Goal: Check status: Check status

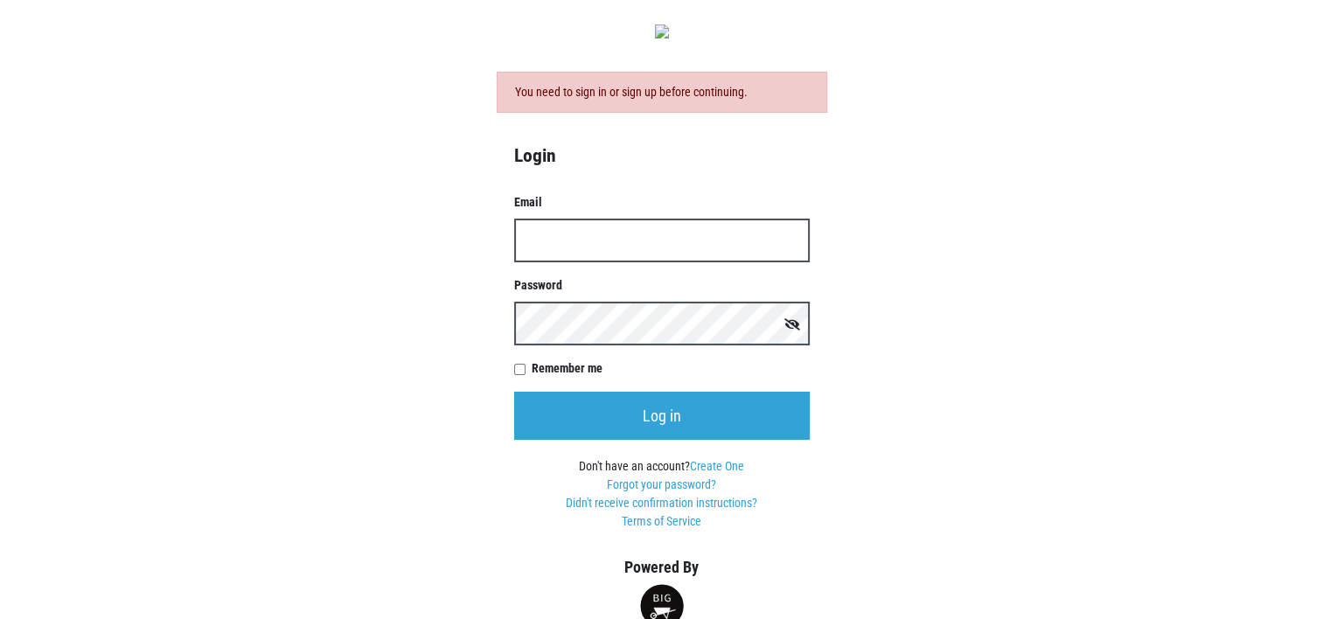
click at [533, 245] on input "Email" at bounding box center [661, 241] width 295 height 44
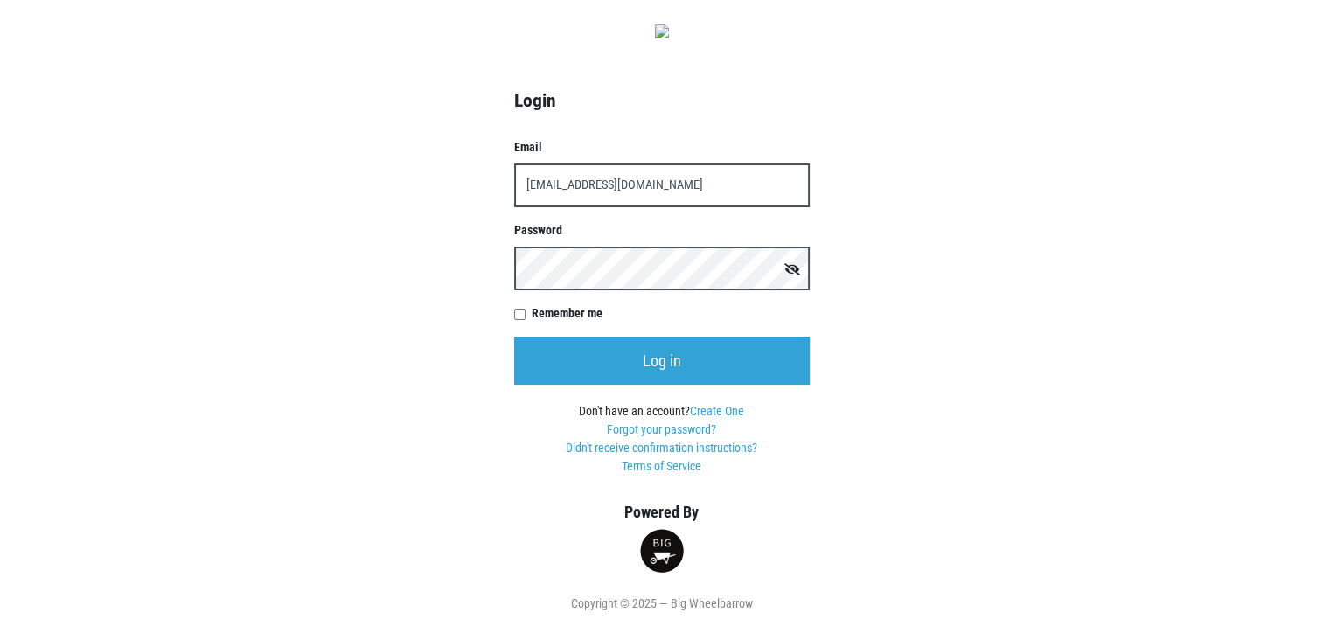
type input "kcfcaac@taconic.net"
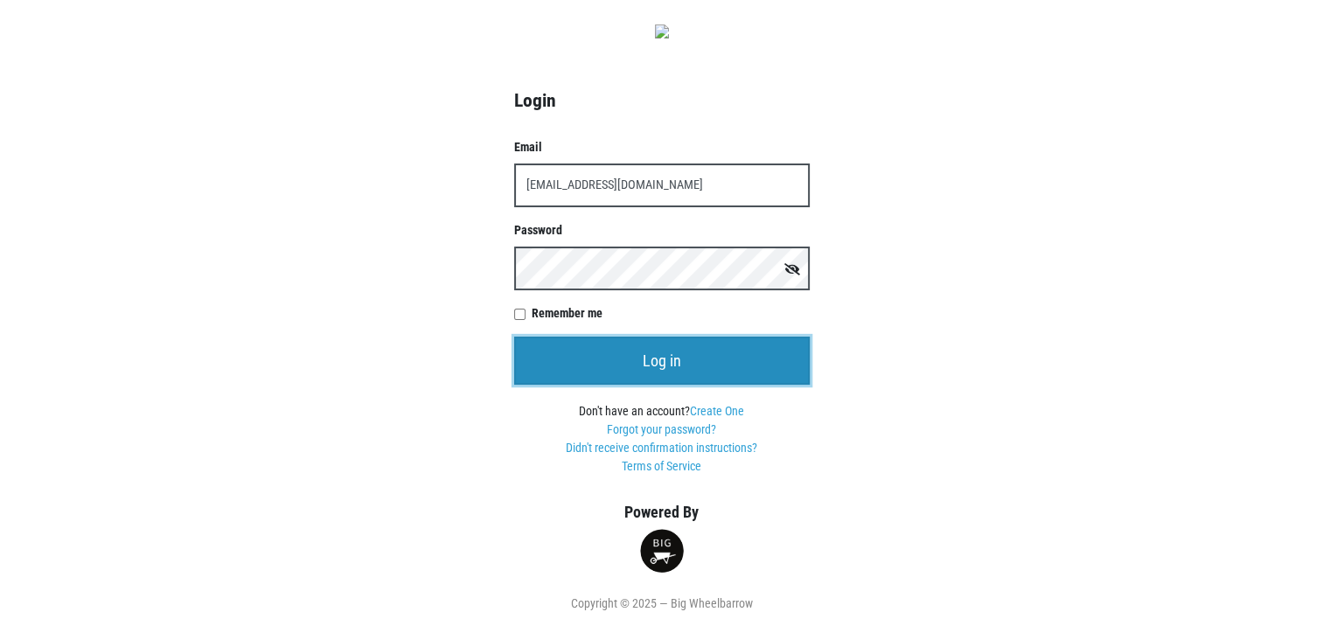
click at [657, 367] on input "Log in" at bounding box center [661, 361] width 295 height 48
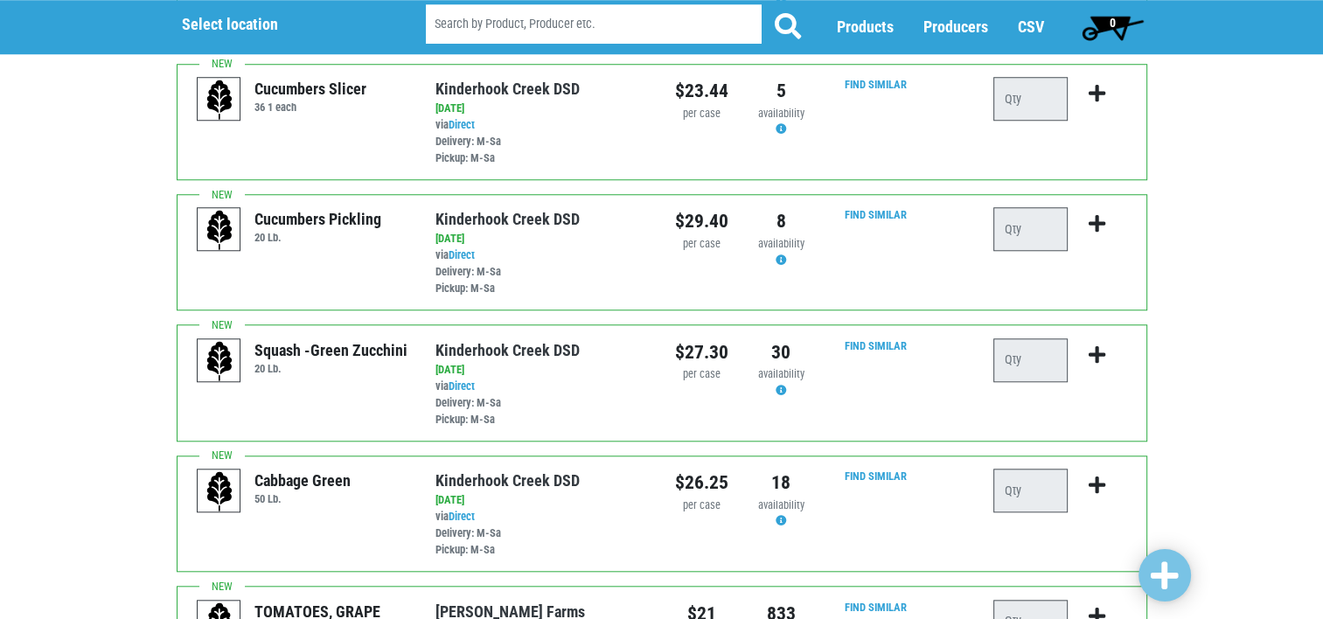
scroll to position [1311, 0]
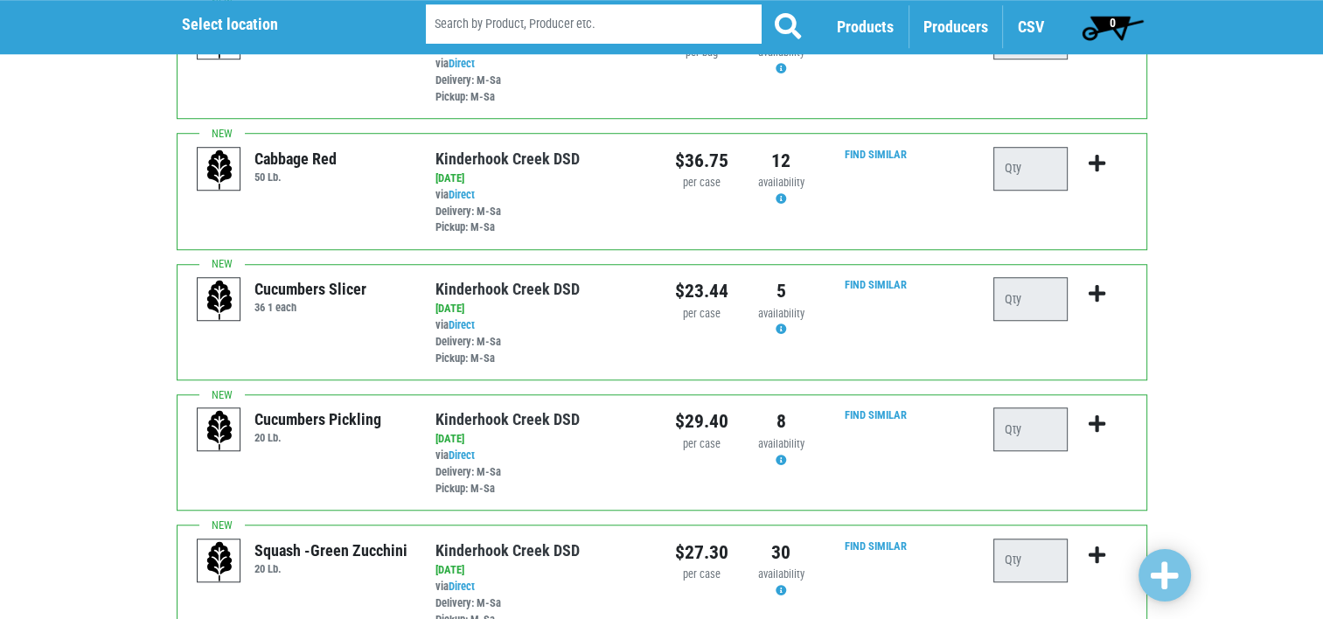
click at [951, 21] on span "Producers" at bounding box center [955, 27] width 65 height 18
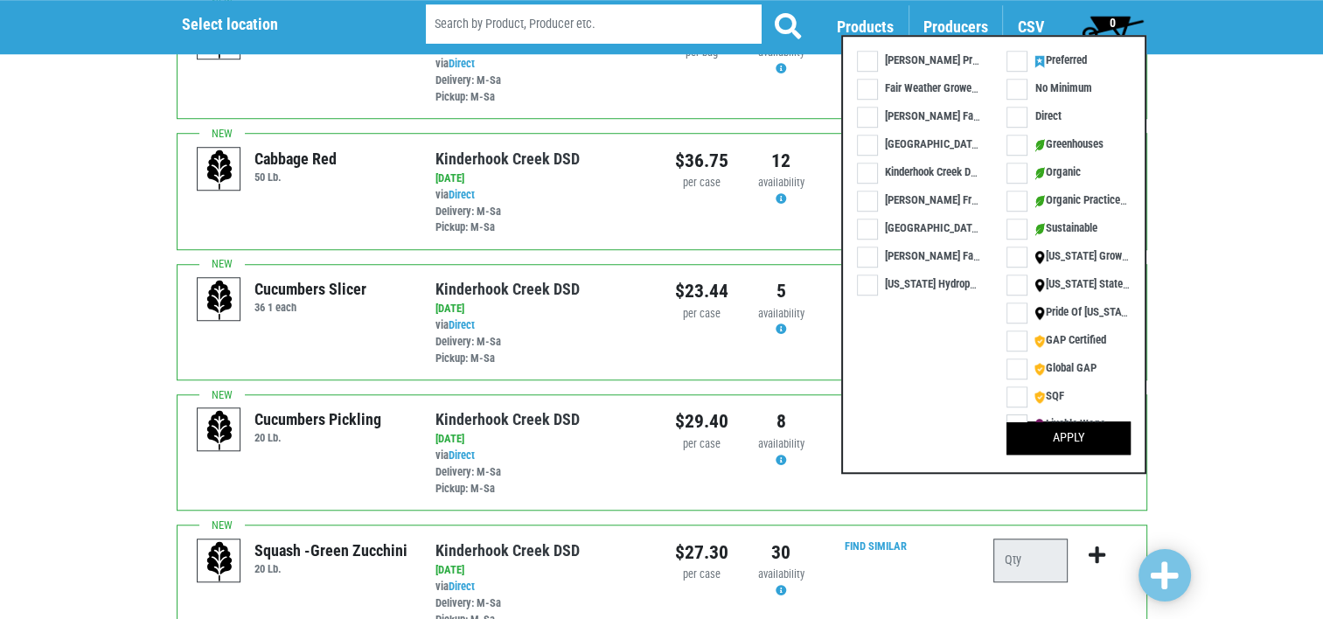
click at [871, 171] on label "Kinderhook Creek DSD" at bounding box center [923, 172] width 133 height 18
click at [868, 171] on input "Kinderhook Creek DSD" at bounding box center [862, 168] width 11 height 11
checkbox input "true"
click at [1058, 434] on button "Apply" at bounding box center [1068, 438] width 124 height 33
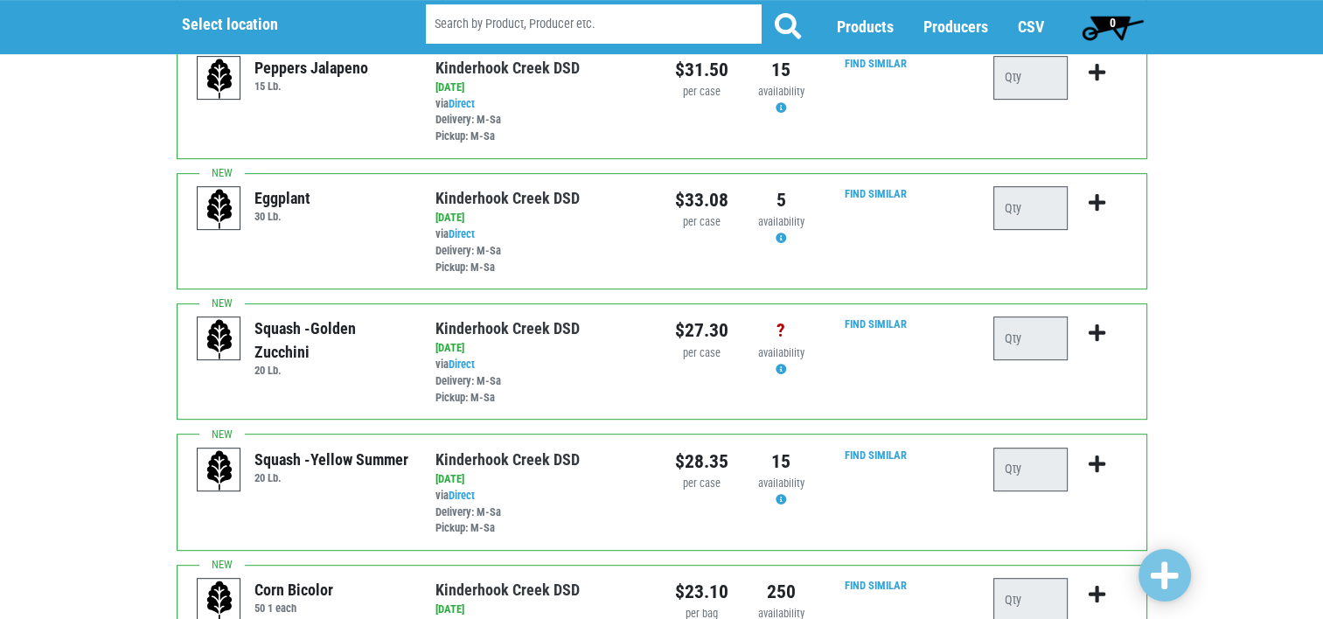
scroll to position [874, 0]
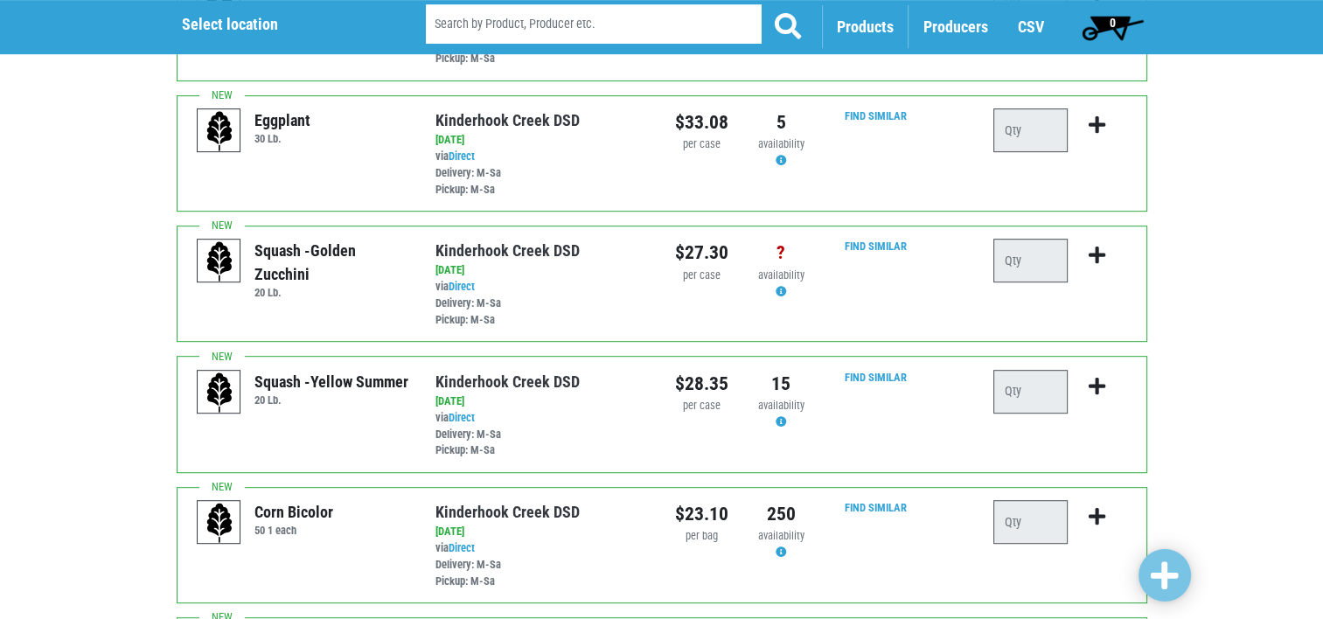
click at [862, 25] on span "Products" at bounding box center [865, 27] width 57 height 18
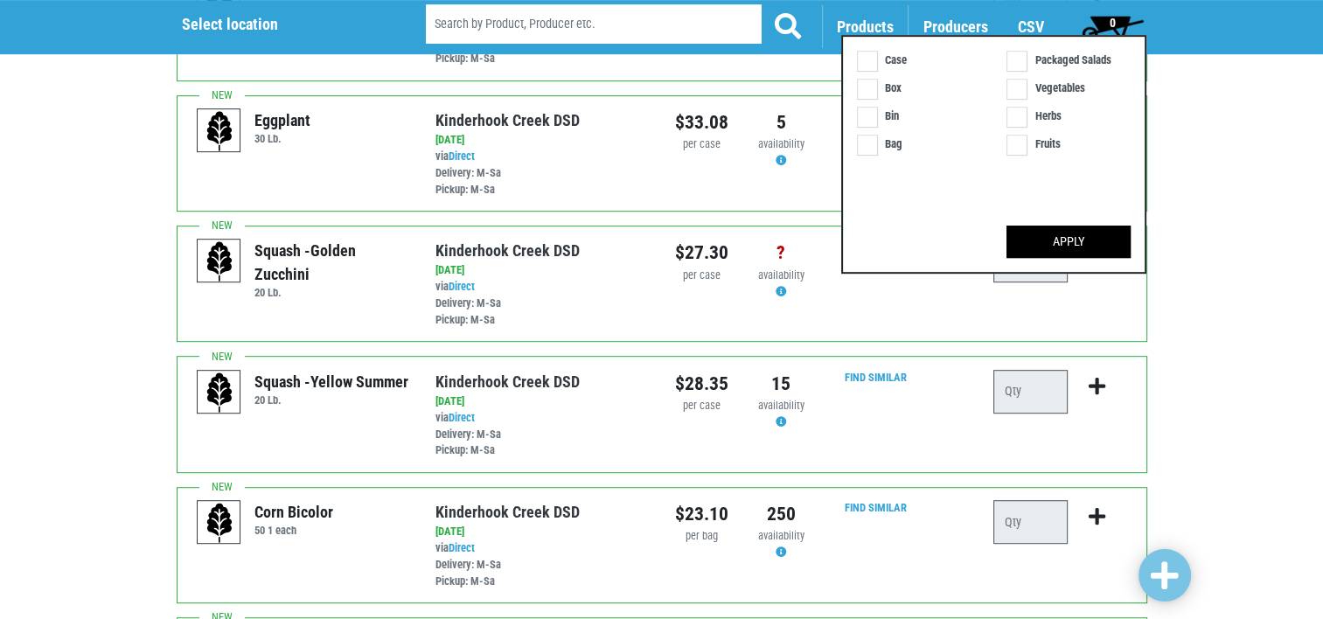
click at [1012, 84] on label "Vegetables" at bounding box center [1048, 89] width 85 height 18
click at [1012, 84] on input "Vegetables" at bounding box center [1011, 84] width 11 height 11
checkbox input "true"
click at [1063, 240] on button "Apply" at bounding box center [1068, 242] width 124 height 33
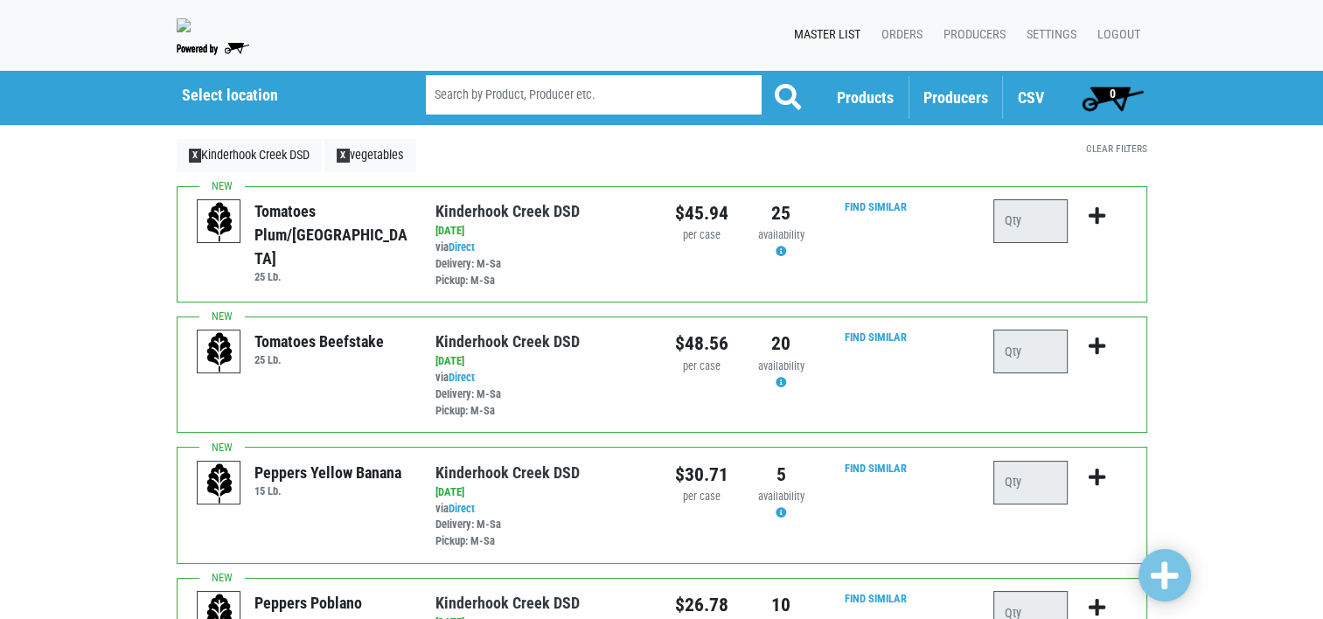
click at [958, 96] on span "Producers" at bounding box center [955, 97] width 65 height 18
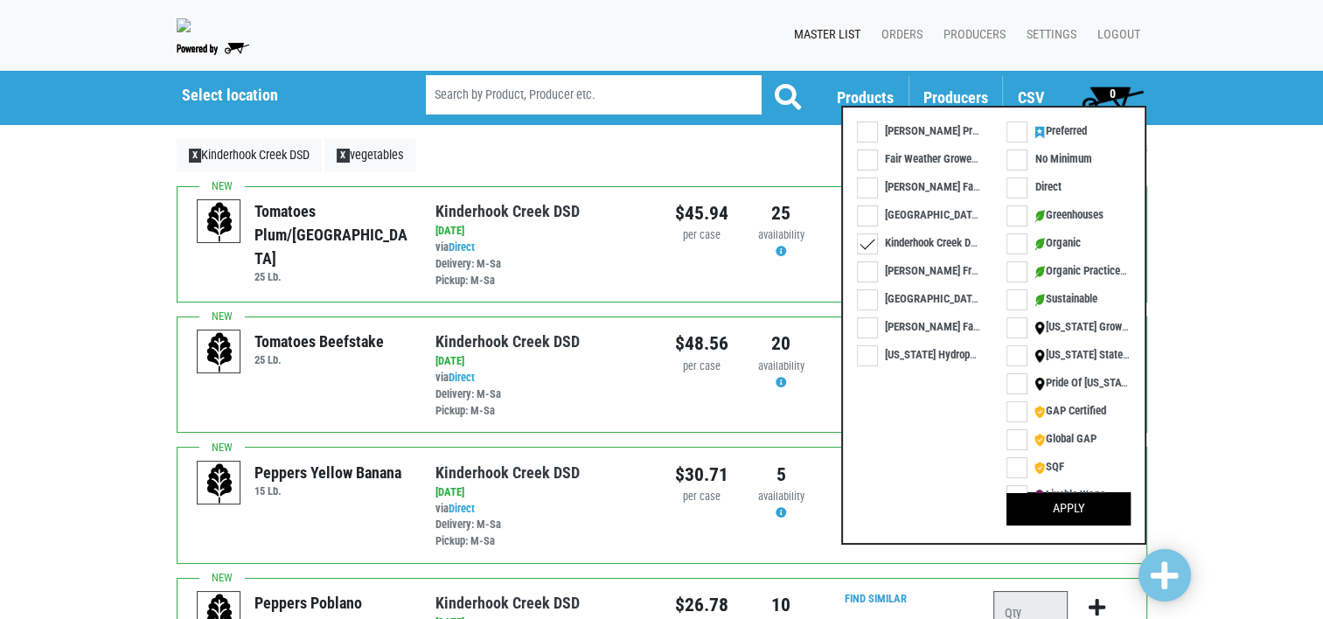
click at [870, 185] on label "[PERSON_NAME] Farms" at bounding box center [927, 186] width 141 height 18
click at [868, 185] on input "[PERSON_NAME] Farms" at bounding box center [862, 182] width 11 height 11
checkbox input "true"
click at [867, 241] on label "Kinderhook Creek DSD" at bounding box center [923, 242] width 133 height 18
click at [867, 241] on input "Kinderhook Creek DSD" at bounding box center [862, 238] width 11 height 11
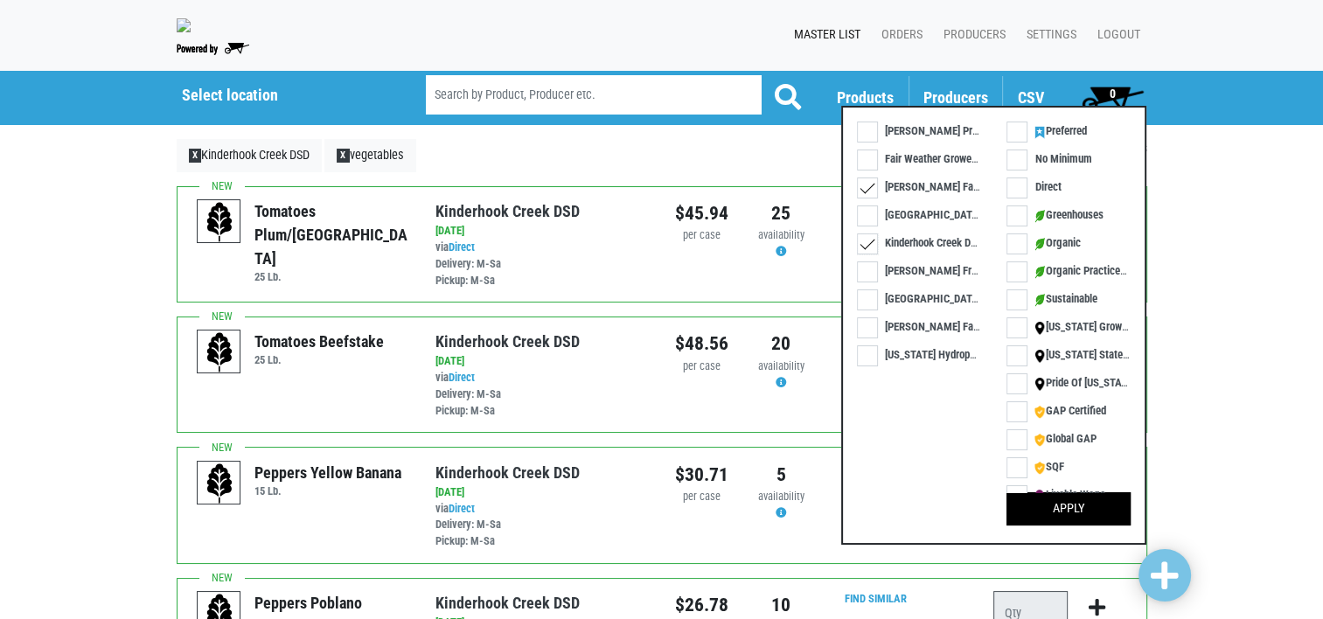
checkbox input "false"
click at [1065, 504] on button "Apply" at bounding box center [1068, 508] width 124 height 33
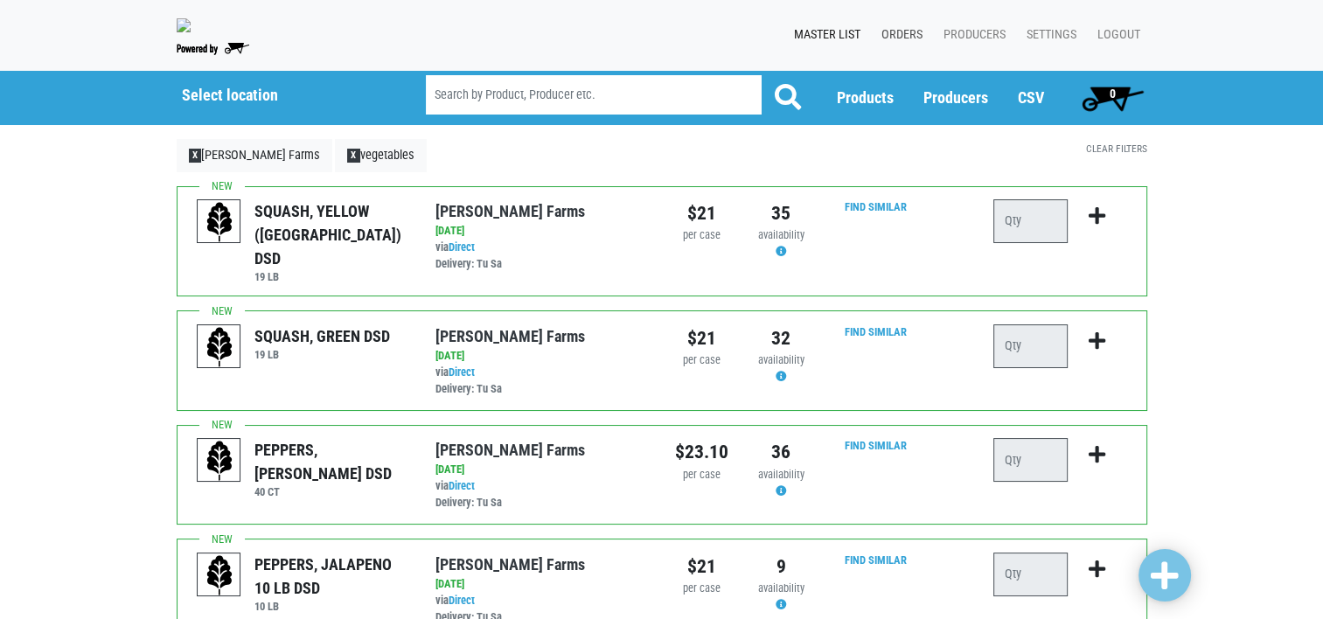
click at [907, 32] on link "Orders" at bounding box center [898, 34] width 62 height 33
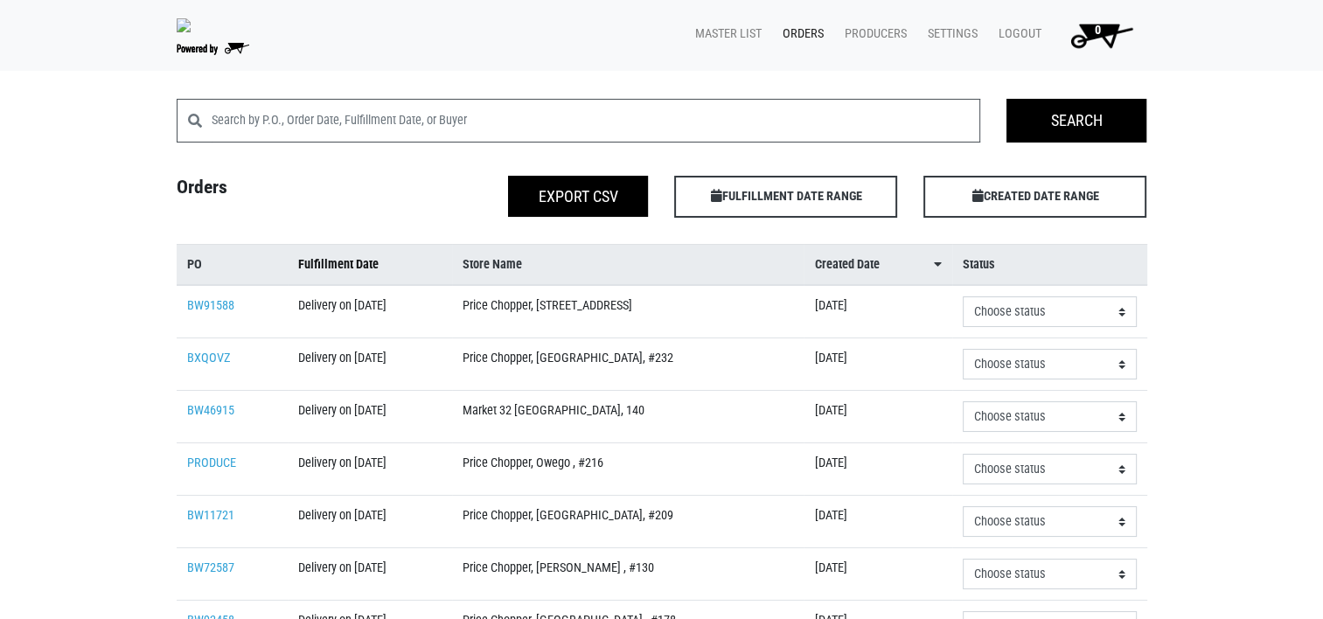
click at [347, 260] on span "Fulfillment Date" at bounding box center [338, 264] width 80 height 19
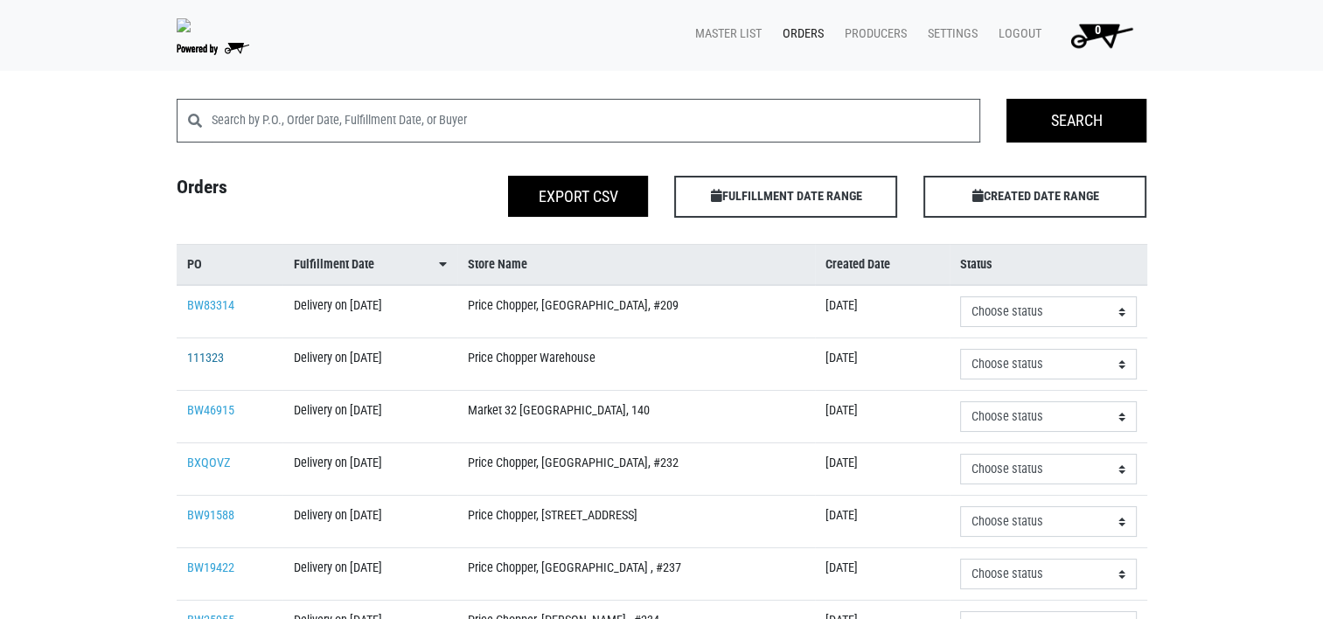
click at [207, 357] on link "111323" at bounding box center [205, 358] width 37 height 15
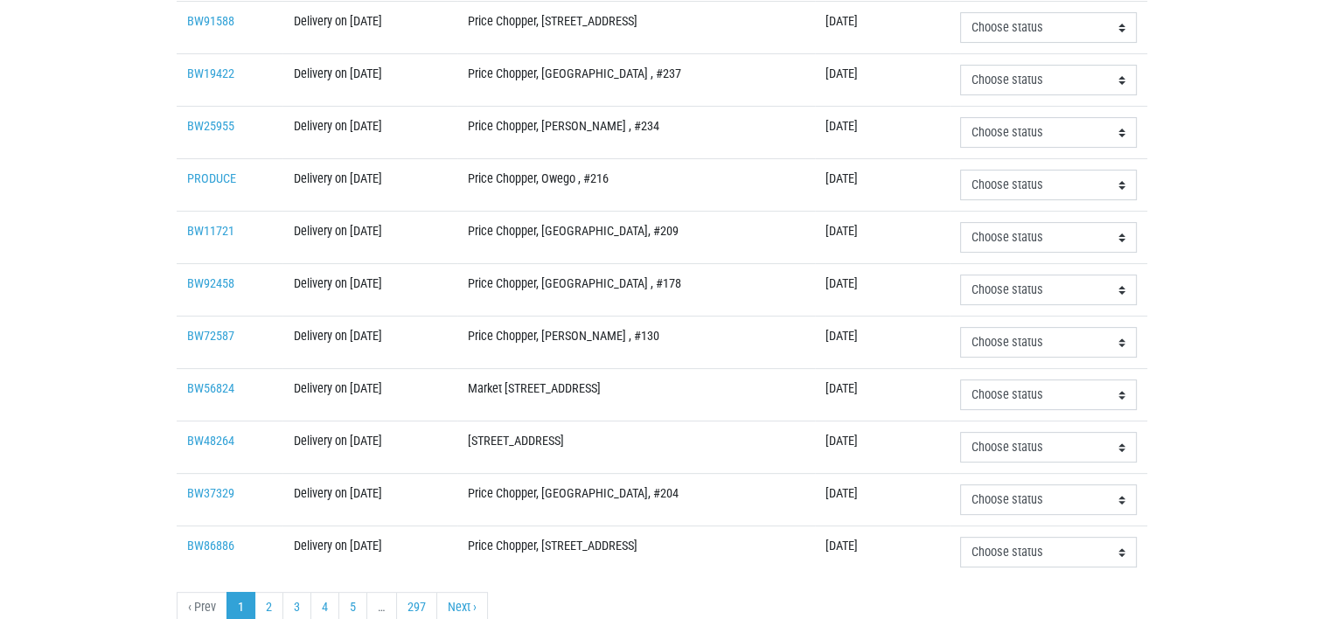
scroll to position [525, 0]
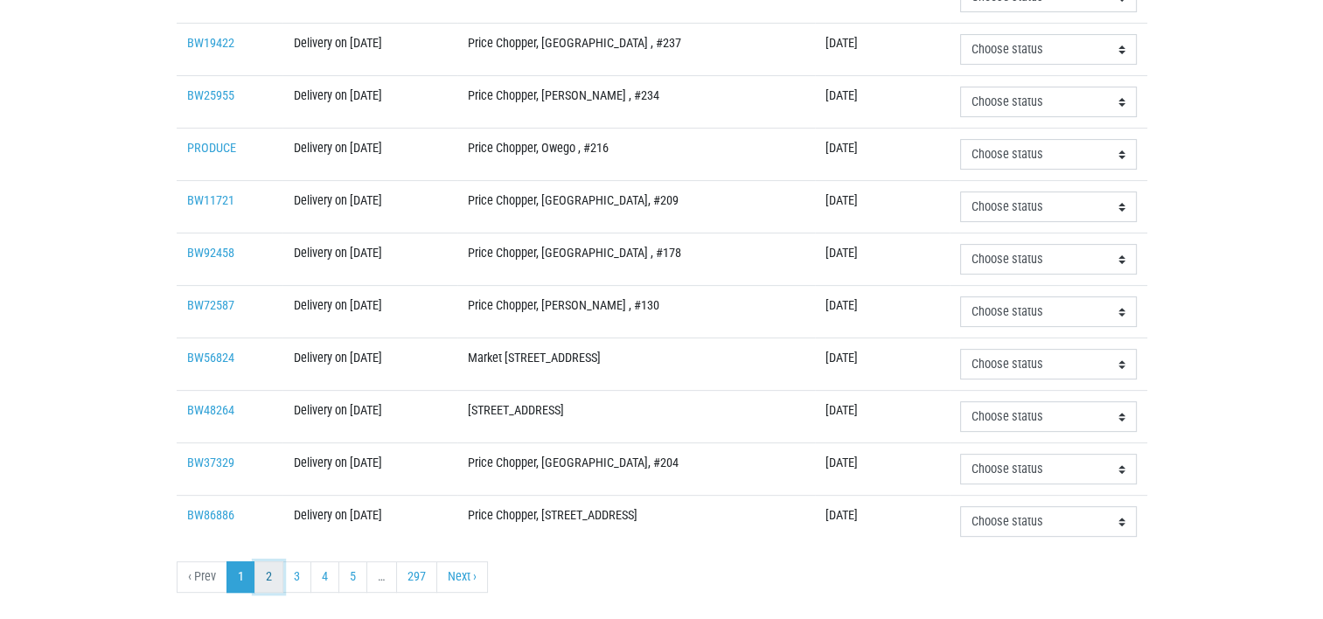
click at [269, 573] on link "2" at bounding box center [268, 576] width 29 height 31
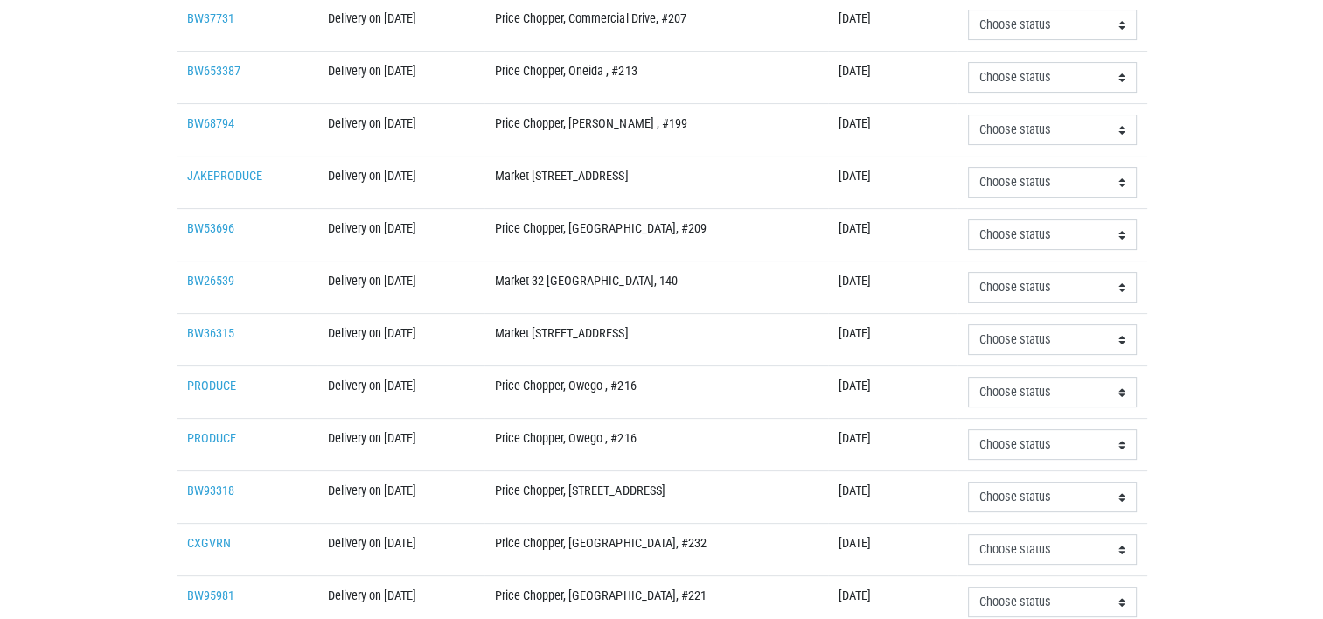
scroll to position [573, 0]
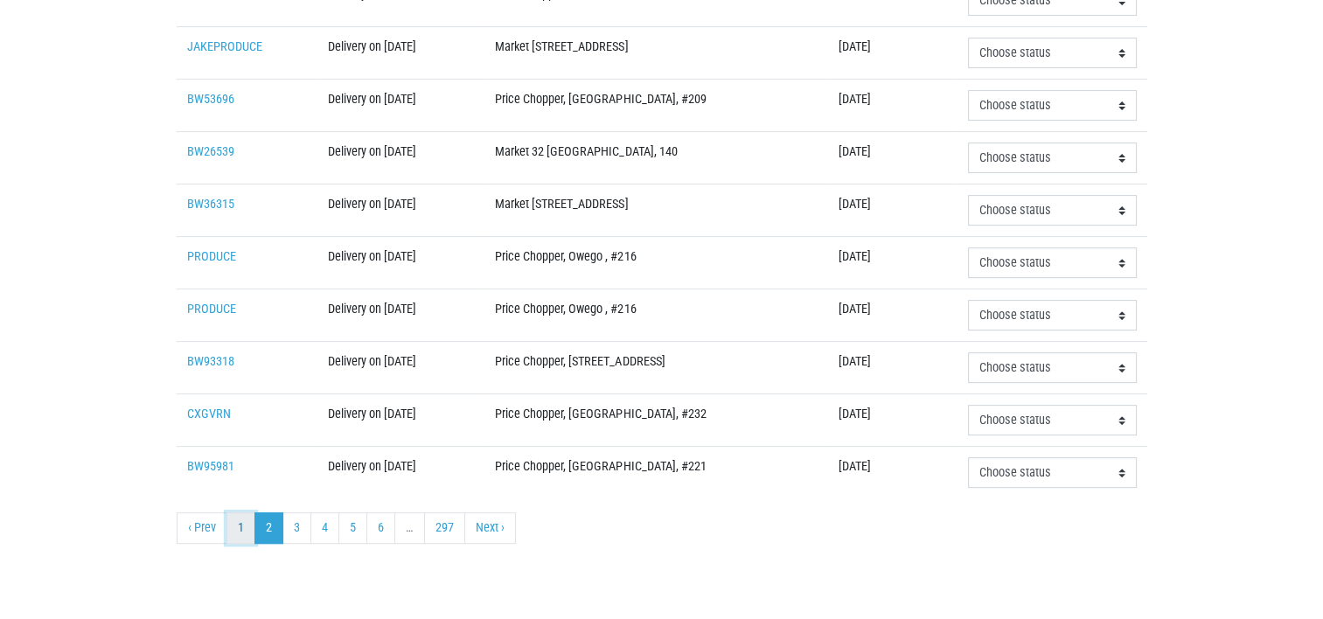
click at [235, 522] on link "1" at bounding box center [240, 527] width 29 height 31
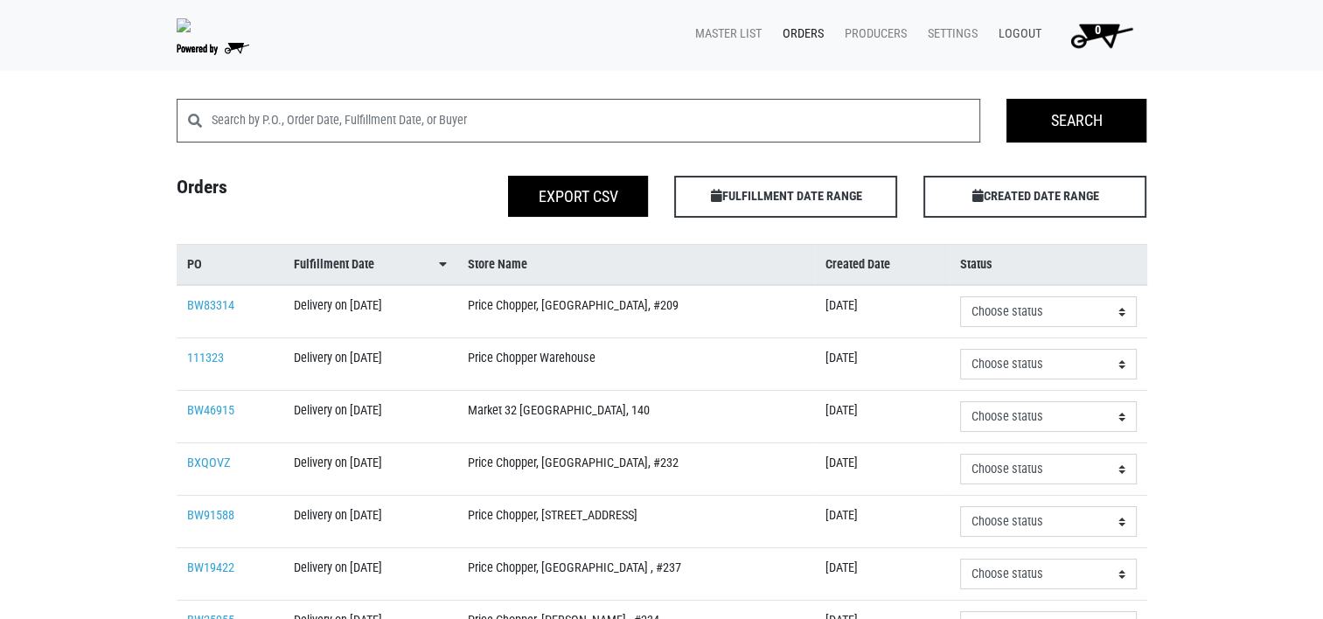
click at [1022, 30] on link "Logout" at bounding box center [1016, 33] width 64 height 33
